Goal: Check status: Check status

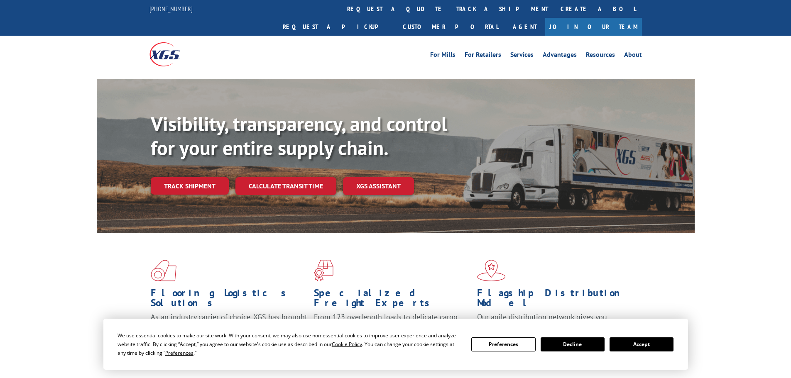
click at [200, 179] on div "Visibility, transparency, and control for your entire supply chain. Track shipm…" at bounding box center [423, 170] width 544 height 116
click at [208, 177] on link "Track shipment" at bounding box center [190, 185] width 78 height 17
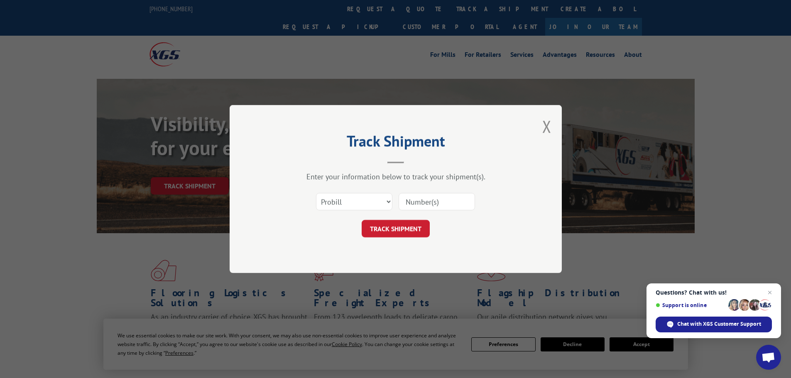
click at [423, 203] on input at bounding box center [437, 201] width 76 height 17
paste input "481452212252"
type input "481452212252"
click at [397, 224] on button "TRACK SHIPMENT" at bounding box center [396, 228] width 68 height 17
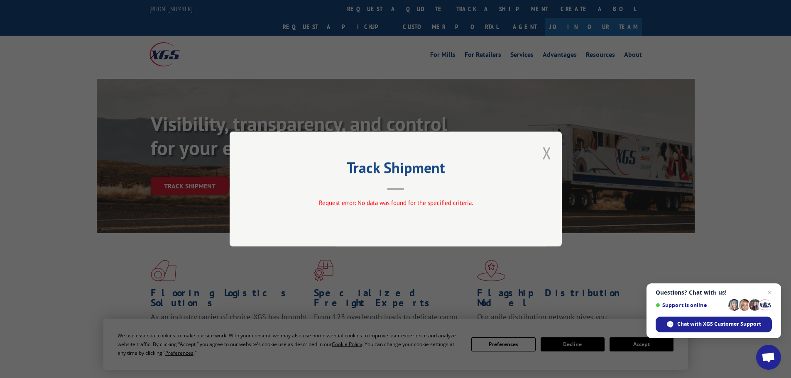
click at [546, 150] on button "Close modal" at bounding box center [546, 153] width 9 height 22
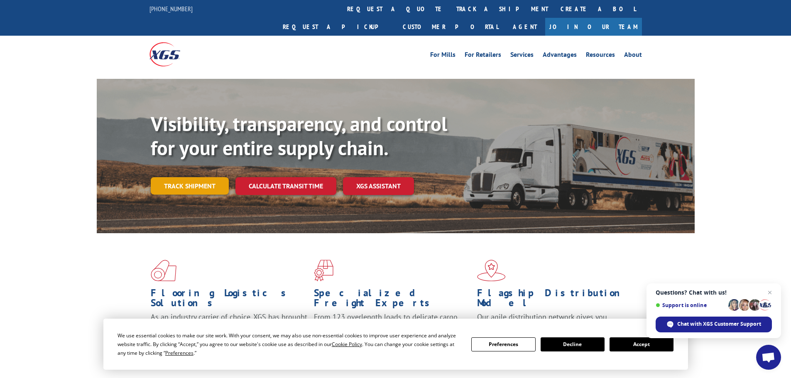
click at [214, 177] on link "Track shipment" at bounding box center [190, 185] width 78 height 17
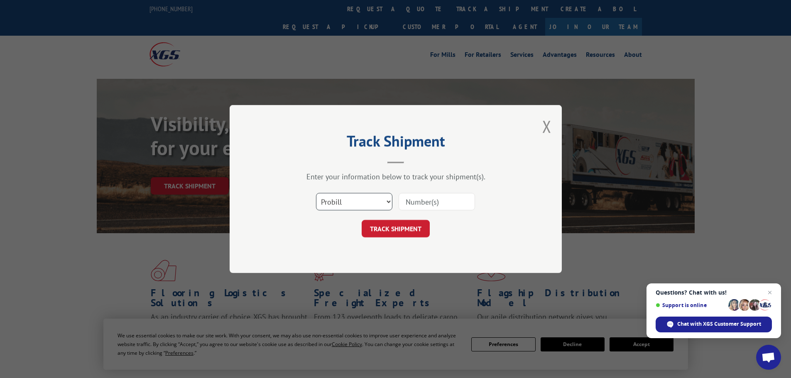
click at [367, 208] on select "Select category... Probill BOL PO" at bounding box center [354, 201] width 76 height 17
click at [364, 198] on select "Select category... Probill BOL PO" at bounding box center [354, 201] width 76 height 17
select select "bol"
click at [316, 193] on select "Select category... Probill BOL PO" at bounding box center [354, 201] width 76 height 17
click at [428, 202] on input at bounding box center [437, 201] width 76 height 17
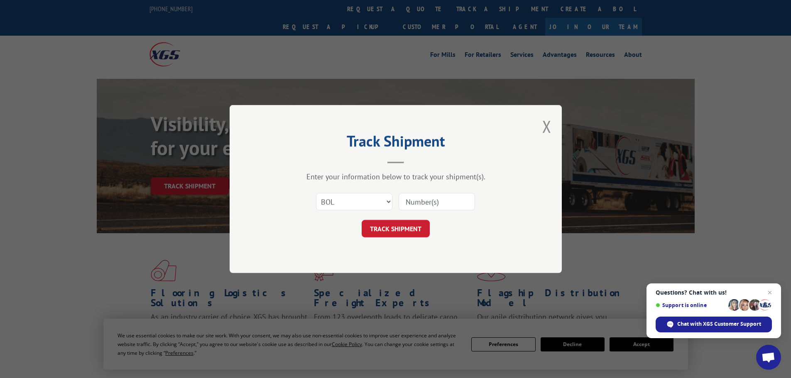
paste input "481452212252"
type input "481452212252"
click at [407, 220] on button "TRACK SHIPMENT" at bounding box center [396, 228] width 68 height 17
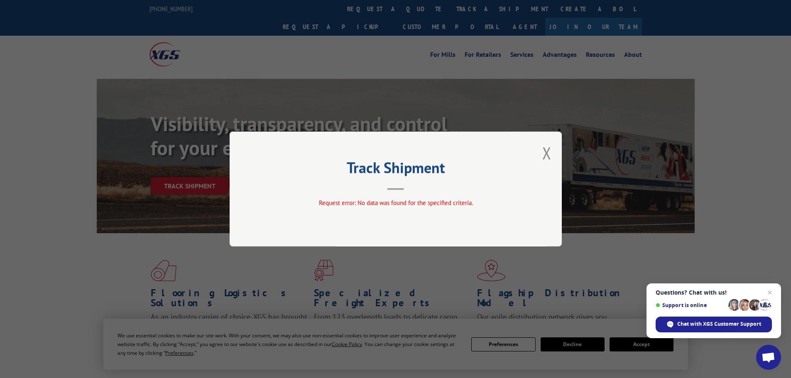
click at [543, 152] on button "Close modal" at bounding box center [546, 153] width 9 height 22
